Goal: Task Accomplishment & Management: Manage account settings

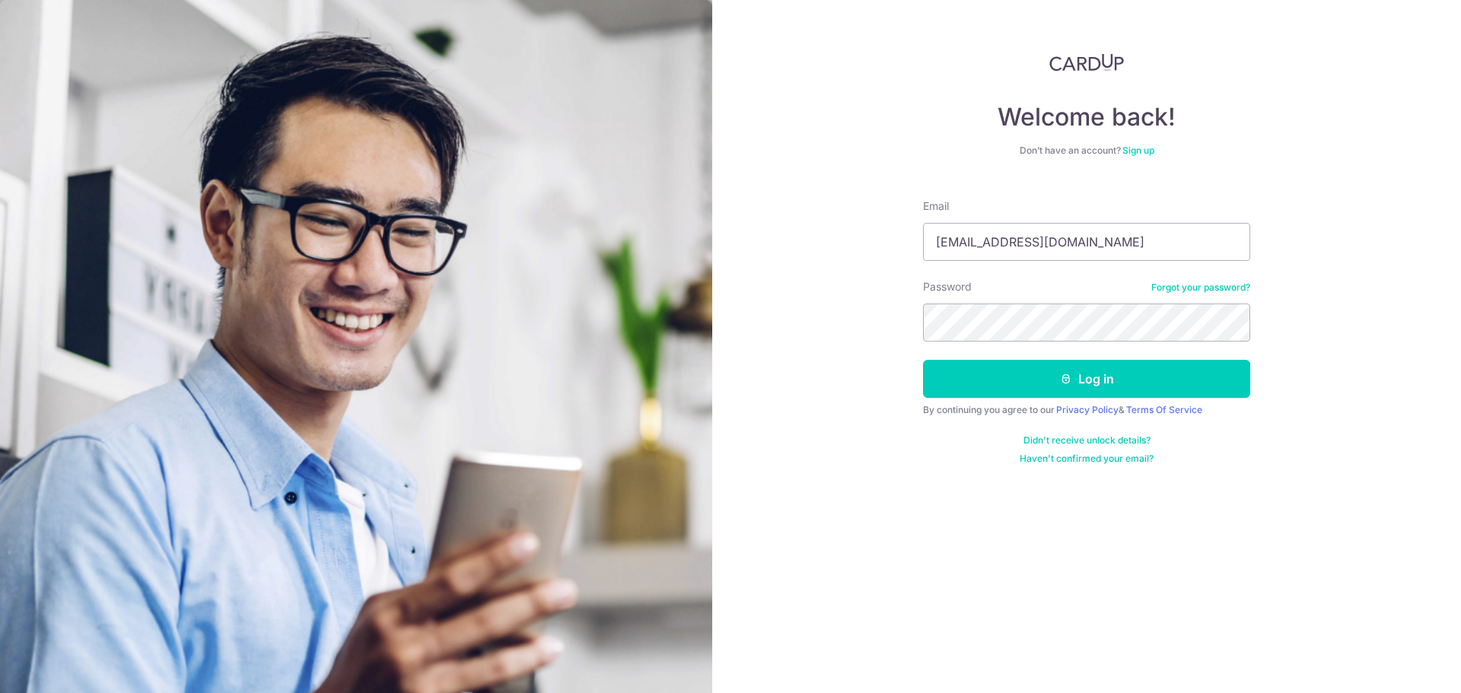
type input "[EMAIL_ADDRESS][DOMAIN_NAME]"
click at [1115, 380] on button "Log in" at bounding box center [1086, 379] width 327 height 38
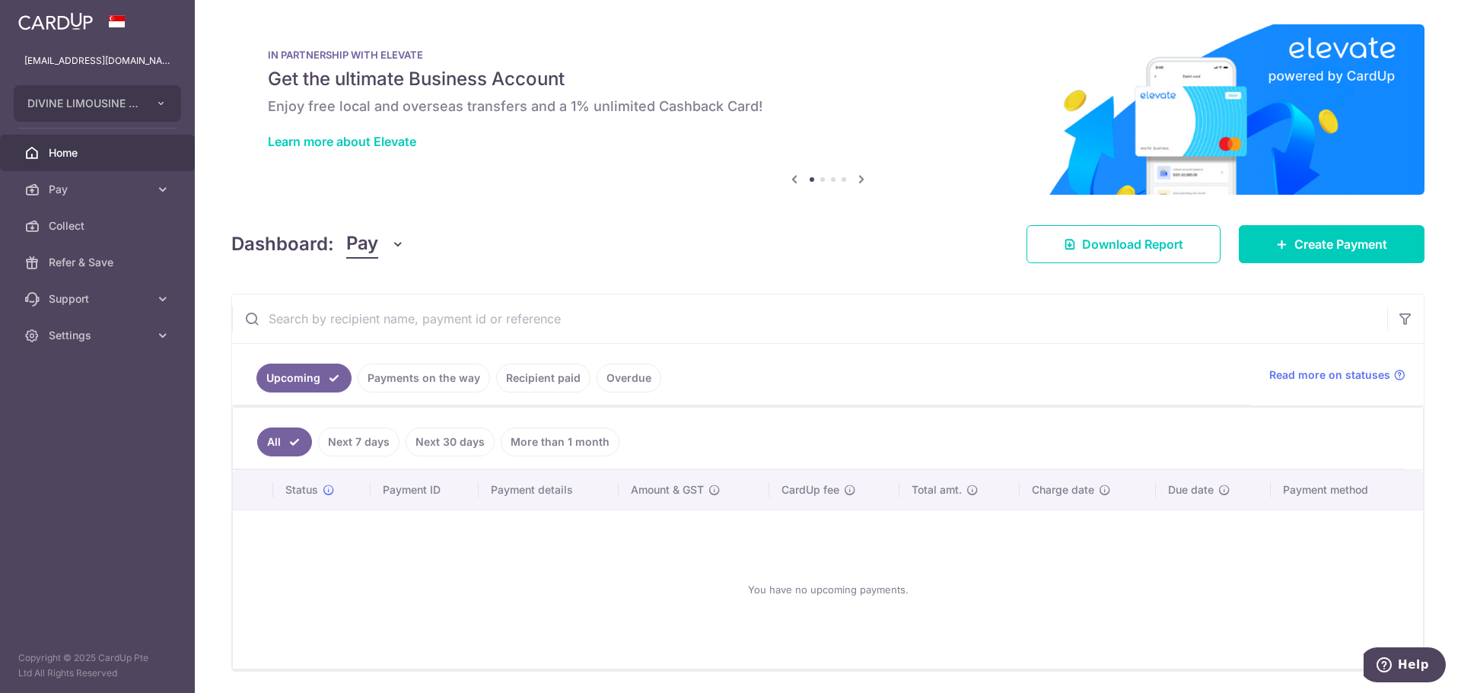
click at [540, 383] on link "Recipient paid" at bounding box center [543, 378] width 94 height 29
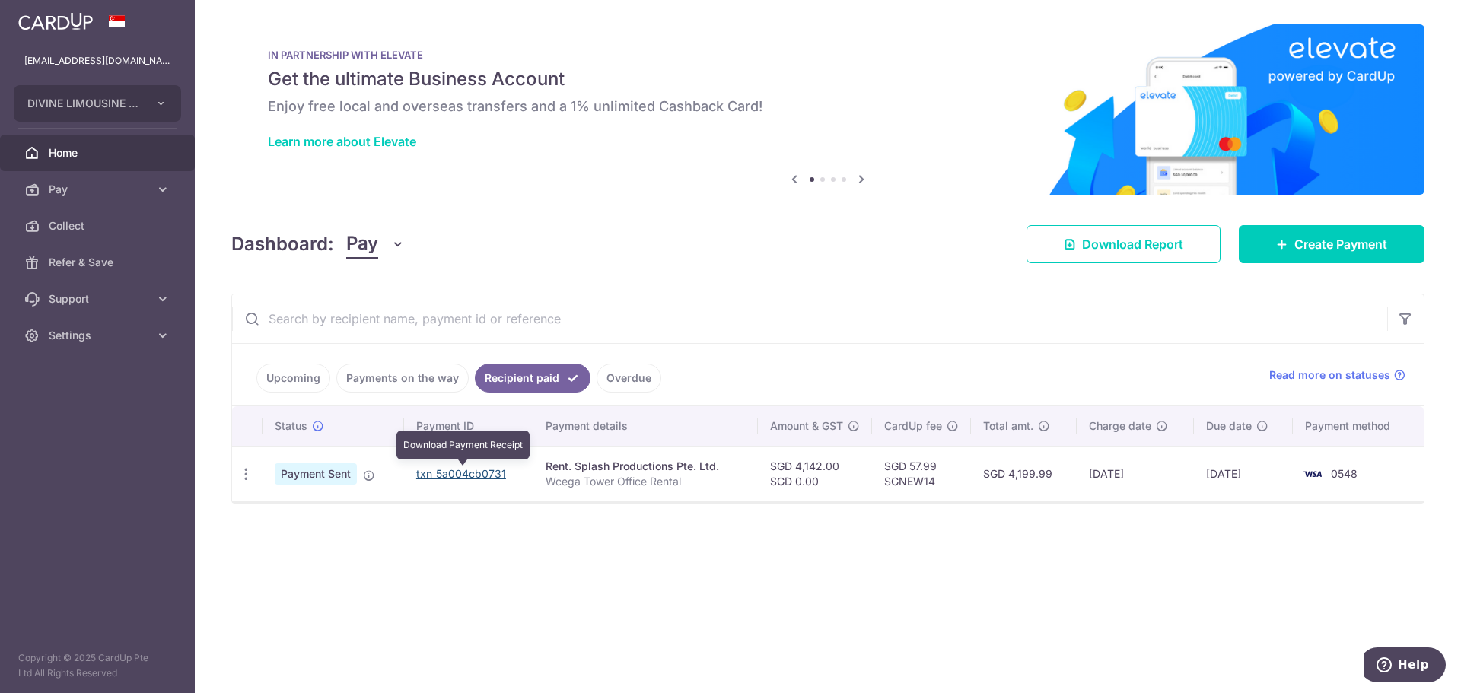
drag, startPoint x: 473, startPoint y: 473, endPoint x: 787, endPoint y: 60, distance: 518.8
click at [473, 473] on link "txn_5a004cb0731" at bounding box center [461, 473] width 90 height 13
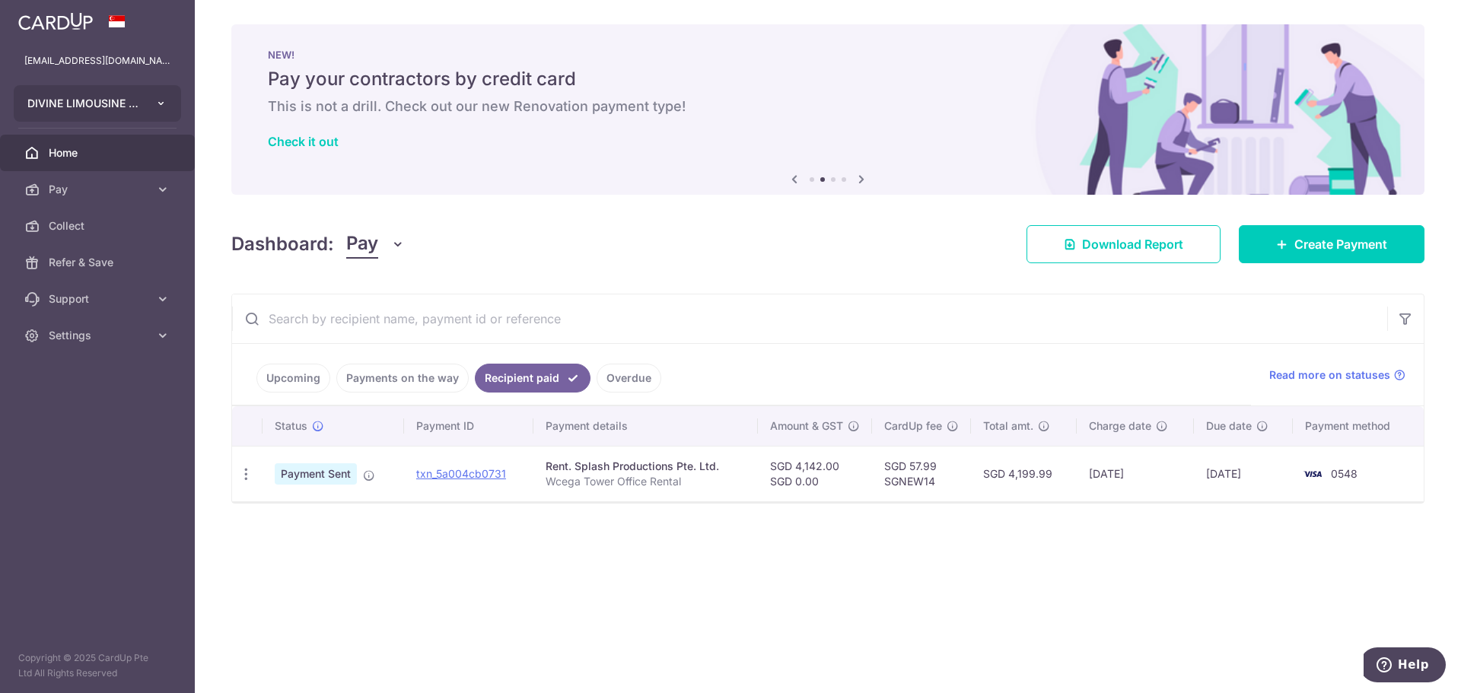
click at [158, 102] on icon "button" at bounding box center [161, 103] width 12 height 12
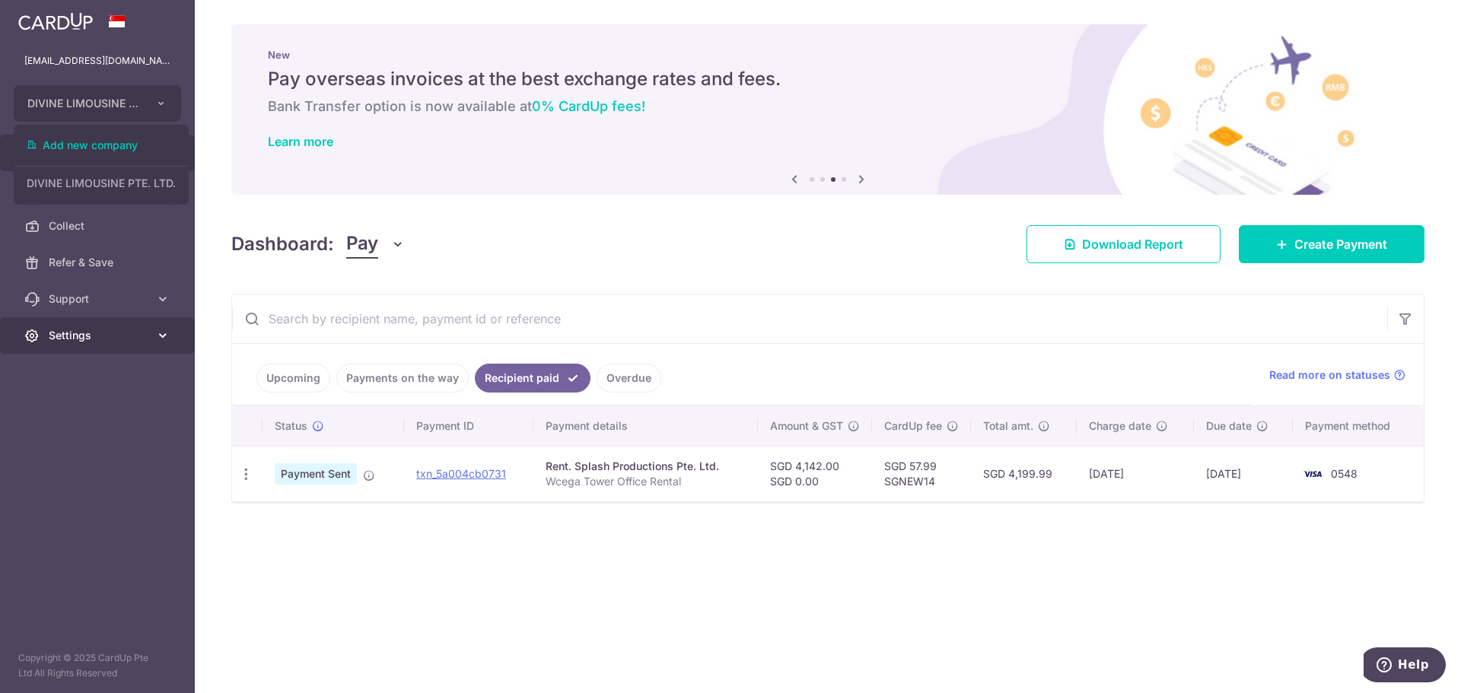
click at [162, 339] on icon at bounding box center [162, 335] width 15 height 15
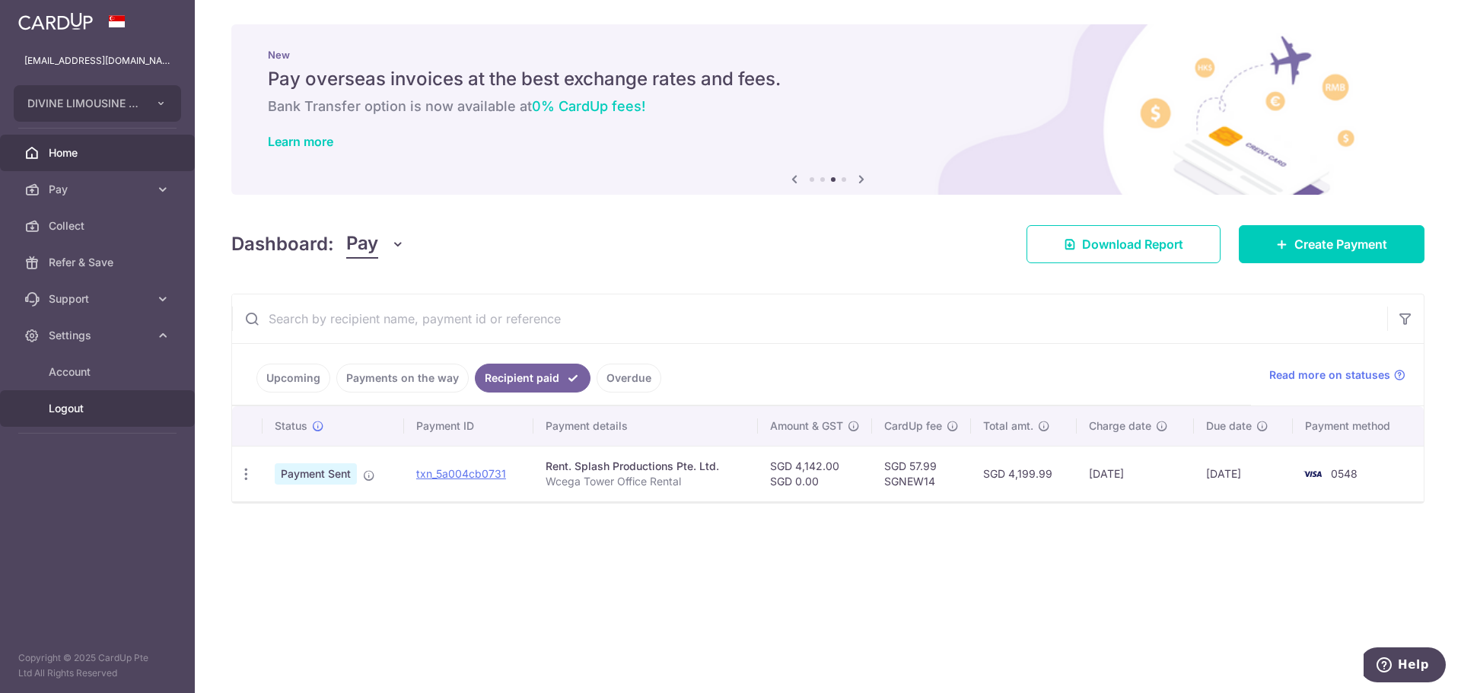
click at [96, 403] on span "Logout" at bounding box center [99, 408] width 100 height 15
